Goal: Browse casually

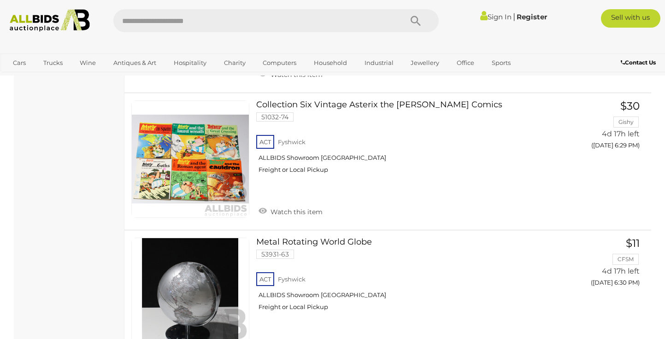
scroll to position [3552, 0]
click at [176, 171] on img at bounding box center [190, 159] width 117 height 117
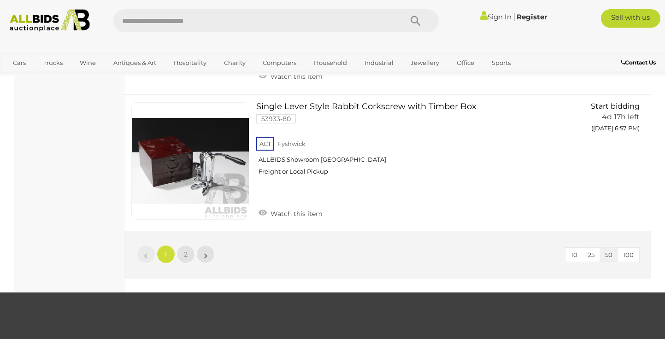
scroll to position [6882, 0]
click at [184, 250] on span "2" at bounding box center [186, 254] width 4 height 8
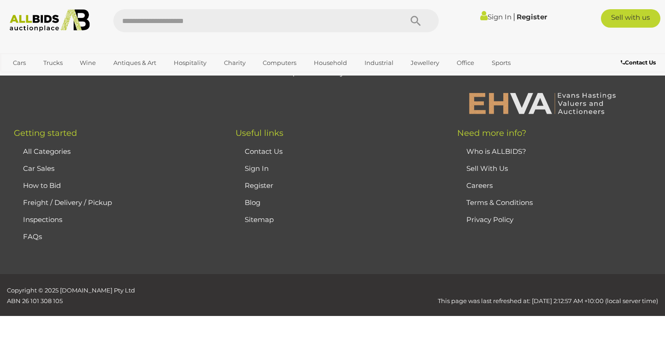
scroll to position [47, 0]
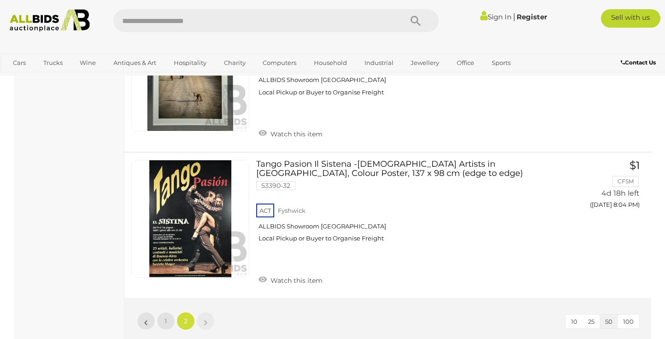
scroll to position [6188, 0]
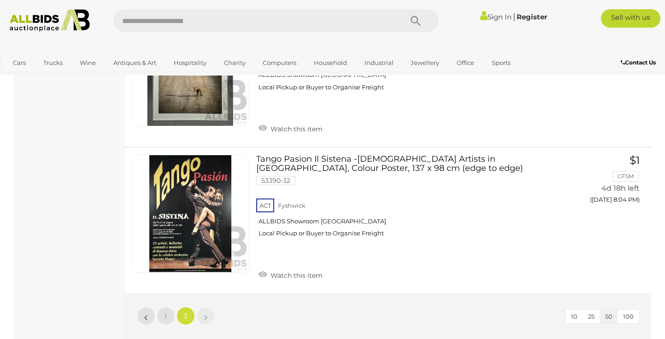
click at [185, 312] on span "2" at bounding box center [186, 316] width 4 height 8
click at [205, 307] on li "»" at bounding box center [206, 316] width 18 height 18
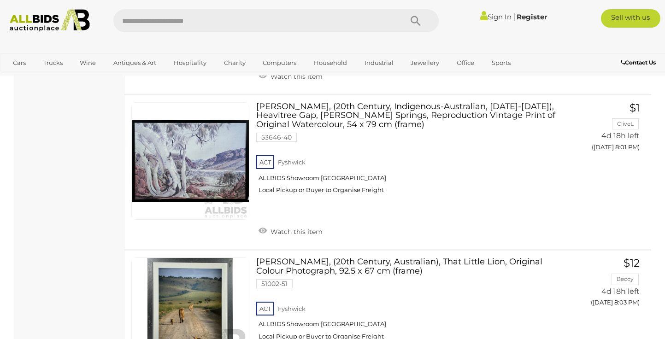
scroll to position [5935, 0]
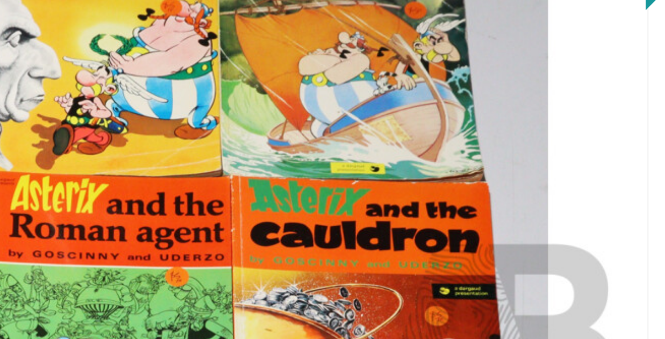
click at [562, 205] on img at bounding box center [521, 196] width 252 height 162
